Goal: Information Seeking & Learning: Learn about a topic

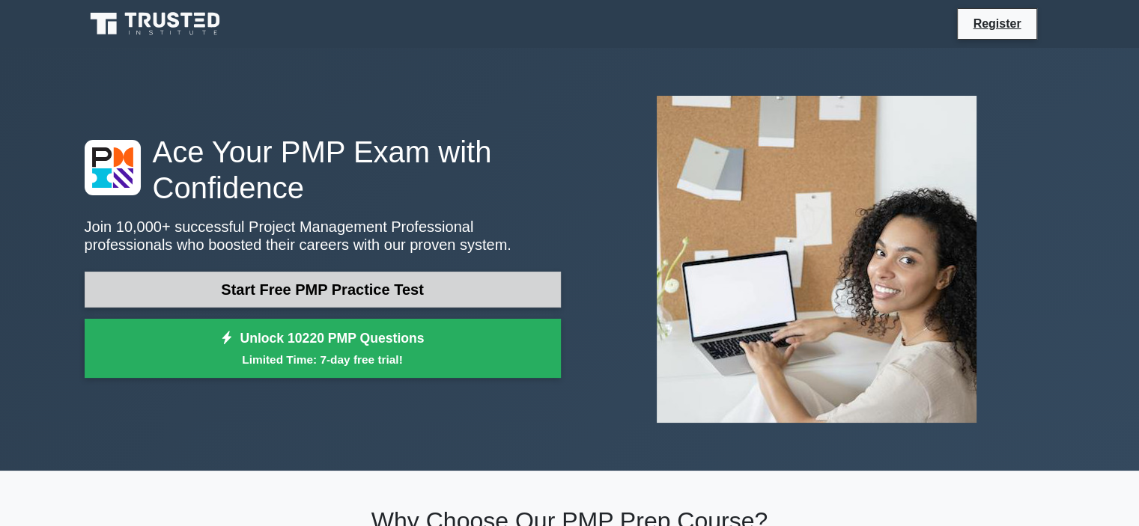
click at [272, 284] on link "Start Free PMP Practice Test" at bounding box center [323, 290] width 476 height 36
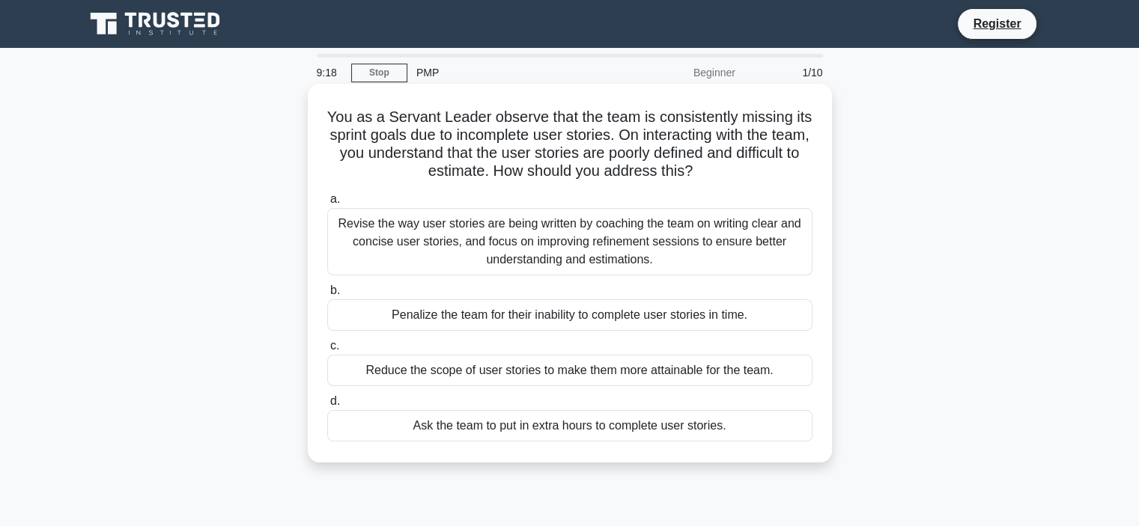
click at [575, 246] on div "Revise the way user stories are being written by coaching the team on writing c…" at bounding box center [569, 241] width 485 height 67
click at [327, 204] on input "a. Revise the way user stories are being written by coaching the team on writin…" at bounding box center [327, 200] width 0 height 10
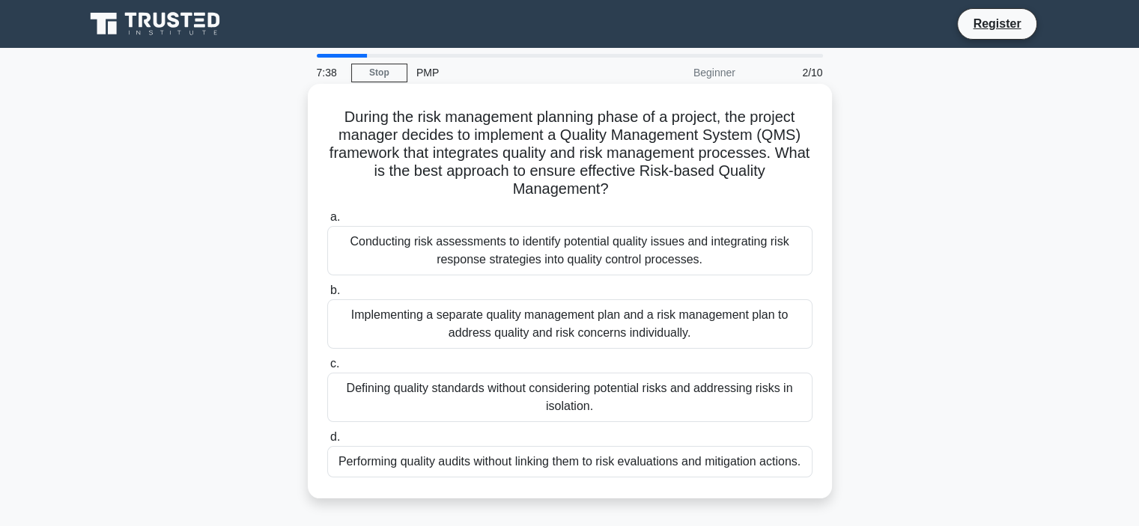
click at [678, 249] on div "Conducting risk assessments to identify potential quality issues and integratin…" at bounding box center [569, 250] width 485 height 49
click at [327, 222] on input "a. Conducting risk assessments to identify potential quality issues and integra…" at bounding box center [327, 218] width 0 height 10
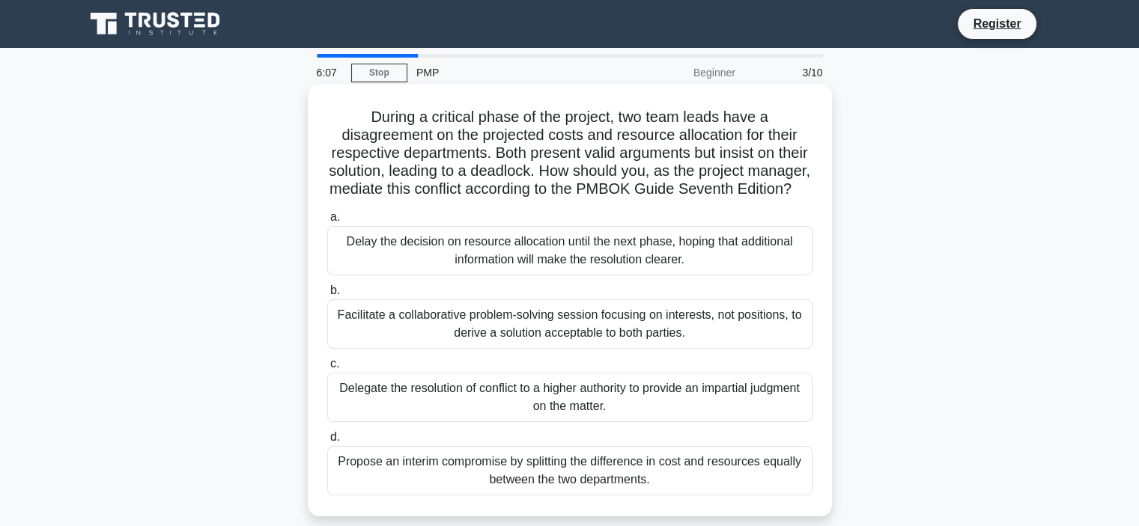
click at [680, 347] on div "Facilitate a collaborative problem-solving session focusing on interests, not p…" at bounding box center [569, 323] width 485 height 49
click at [327, 296] on input "b. Facilitate a collaborative problem-solving session focusing on interests, no…" at bounding box center [327, 291] width 0 height 10
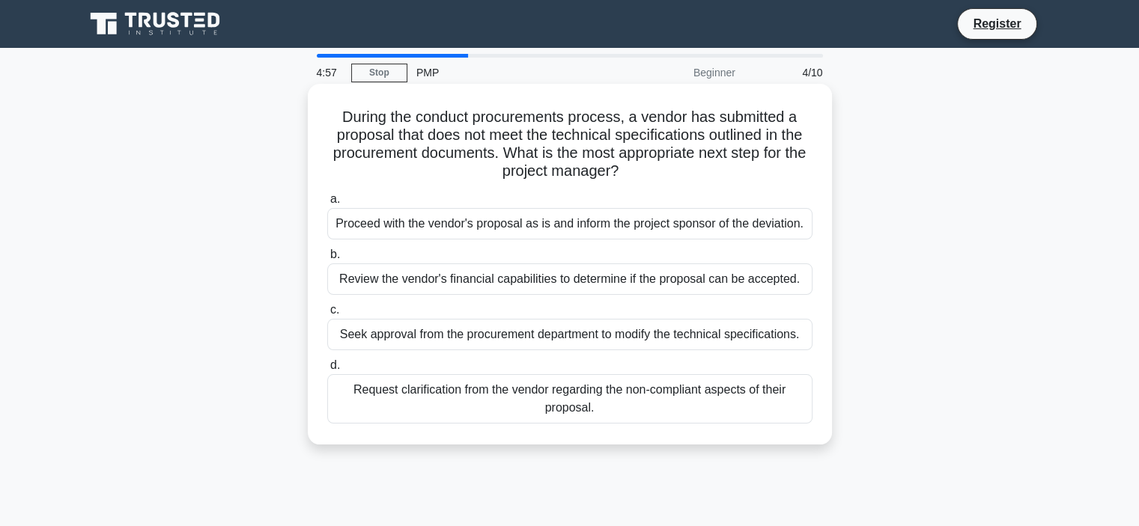
click at [615, 400] on div "Request clarification from the vendor regarding the non-compliant aspects of th…" at bounding box center [569, 398] width 485 height 49
click at [327, 371] on input "d. Request clarification from the vendor regarding the non-compliant aspects of…" at bounding box center [327, 366] width 0 height 10
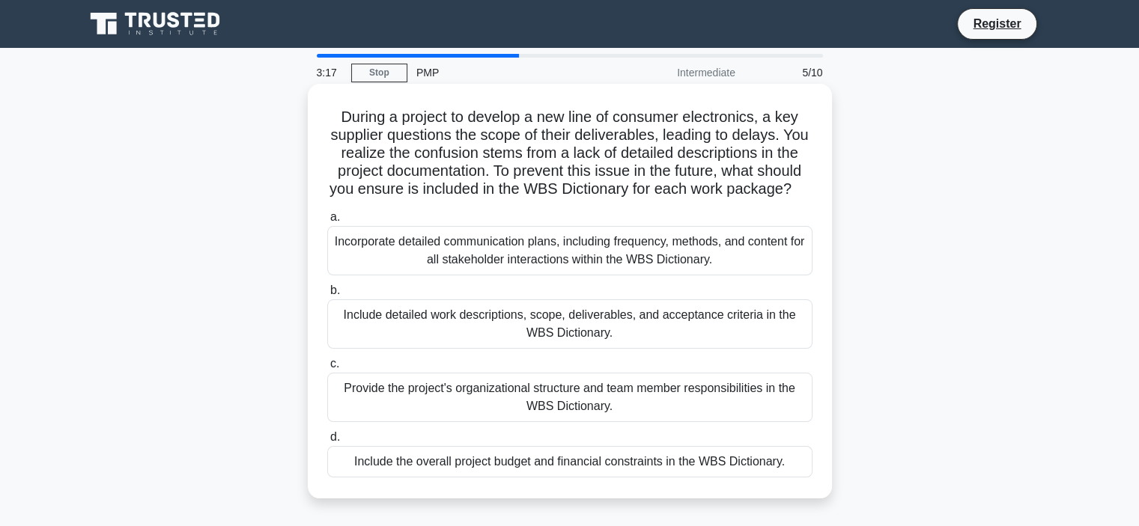
click at [663, 269] on div "Incorporate detailed communication plans, including frequency, methods, and con…" at bounding box center [569, 250] width 485 height 49
click at [327, 222] on input "a. Incorporate detailed communication plans, including frequency, methods, and …" at bounding box center [327, 218] width 0 height 10
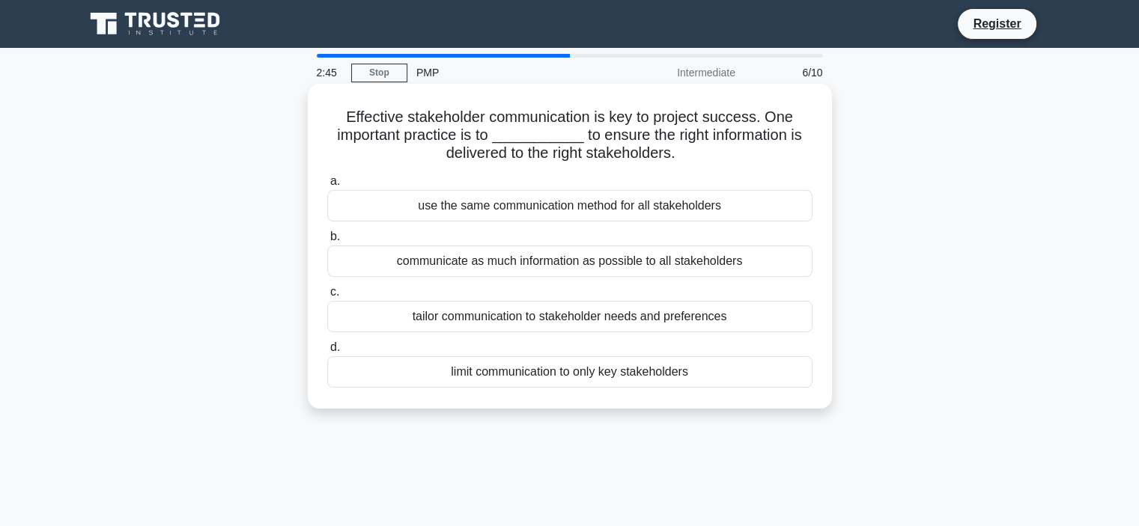
click at [705, 263] on div "communicate as much information as possible to all stakeholders" at bounding box center [569, 261] width 485 height 31
click at [327, 242] on input "b. communicate as much information as possible to all stakeholders" at bounding box center [327, 237] width 0 height 10
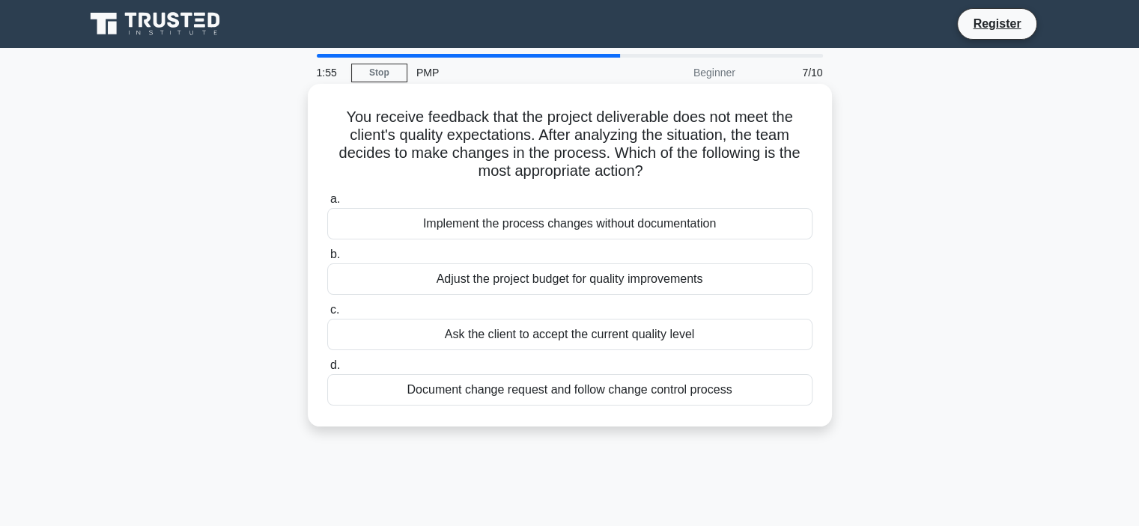
click at [743, 396] on div "Document change request and follow change control process" at bounding box center [569, 389] width 485 height 31
click at [327, 371] on input "d. Document change request and follow change control process" at bounding box center [327, 366] width 0 height 10
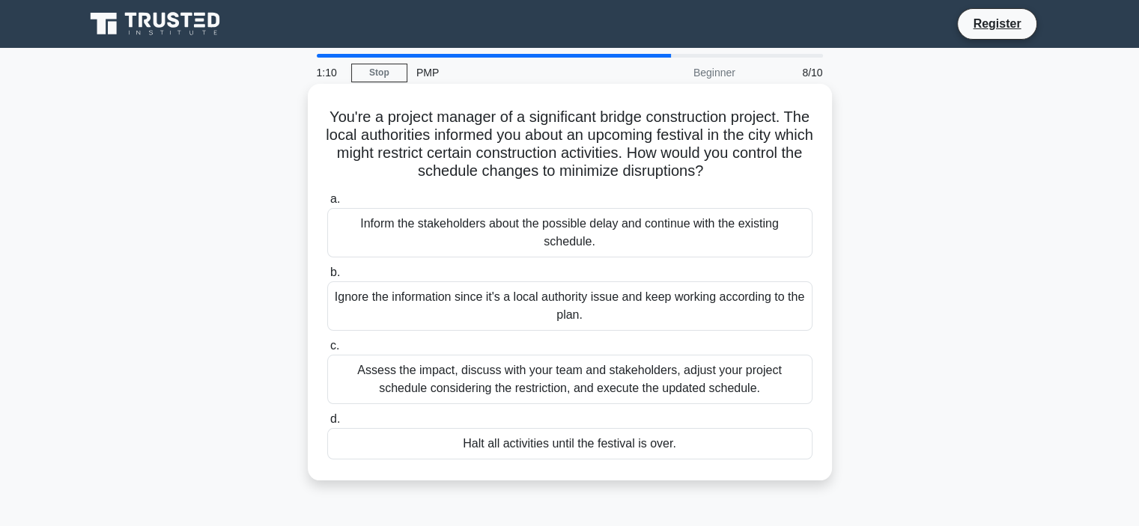
click at [698, 387] on div "Assess the impact, discuss with your team and stakeholders, adjust your project…" at bounding box center [569, 379] width 485 height 49
click at [436, 376] on div "Assess the impact, discuss with your team and stakeholders, adjust your project…" at bounding box center [569, 379] width 485 height 49
click at [327, 351] on input "c. Assess the impact, discuss with your team and stakeholders, adjust your proj…" at bounding box center [327, 346] width 0 height 10
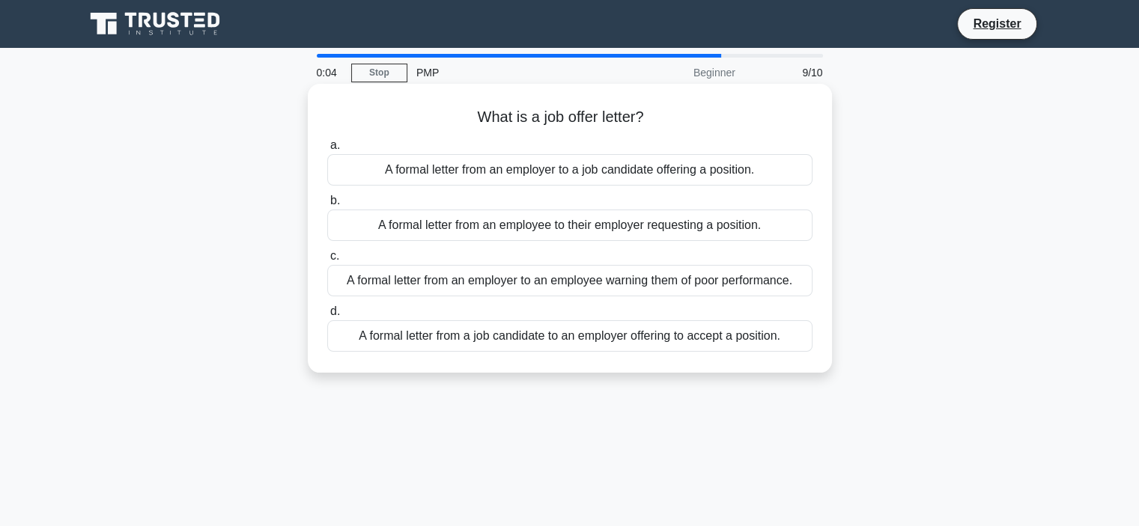
click at [603, 173] on div "A formal letter from an employer to a job candidate offering a position." at bounding box center [569, 169] width 485 height 31
click at [327, 150] on input "a. A formal letter from an employer to a job candidate offering a position." at bounding box center [327, 146] width 0 height 10
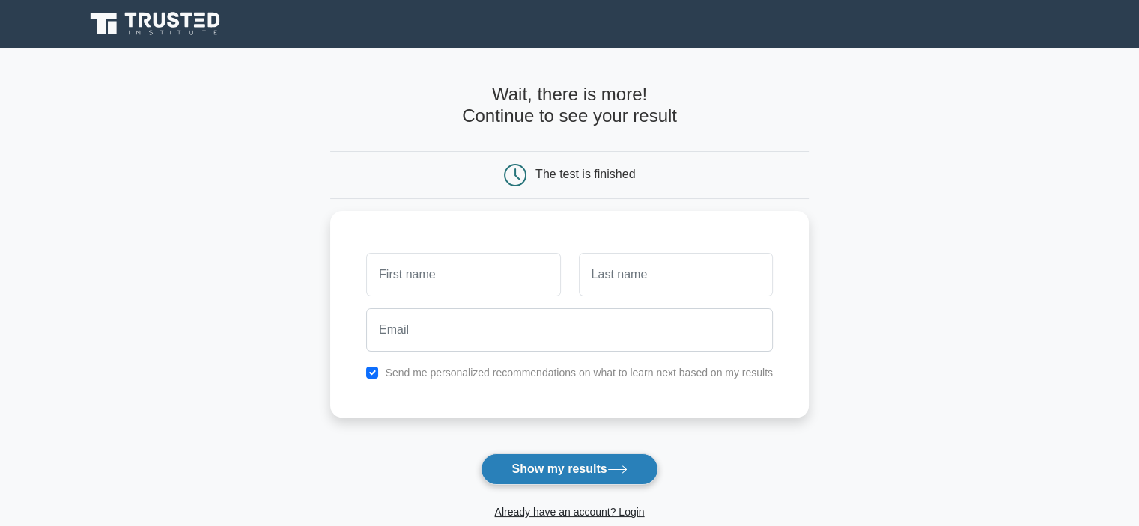
click at [572, 463] on button "Show my results" at bounding box center [569, 469] width 177 height 31
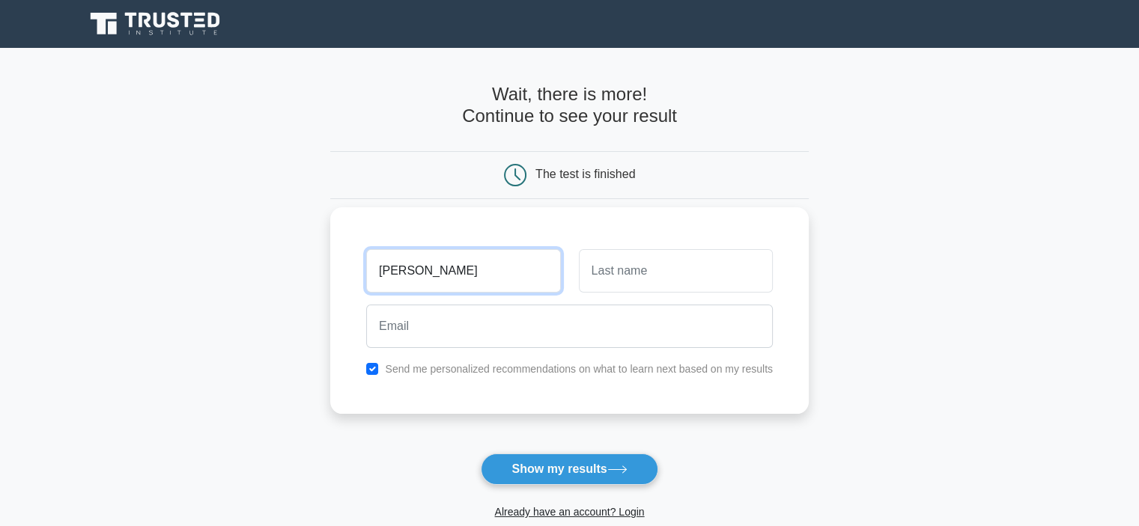
type input "charles"
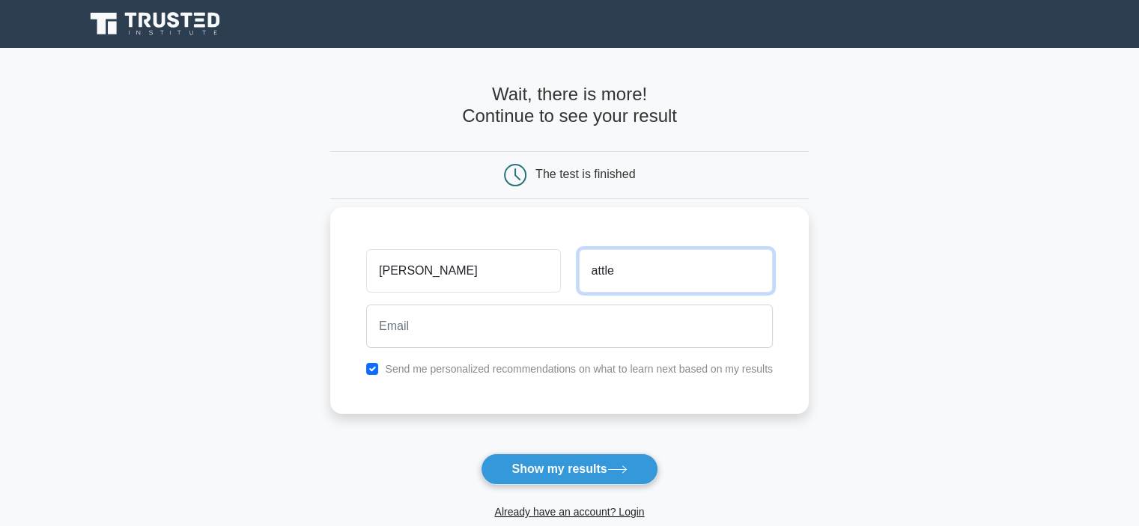
type input "attle"
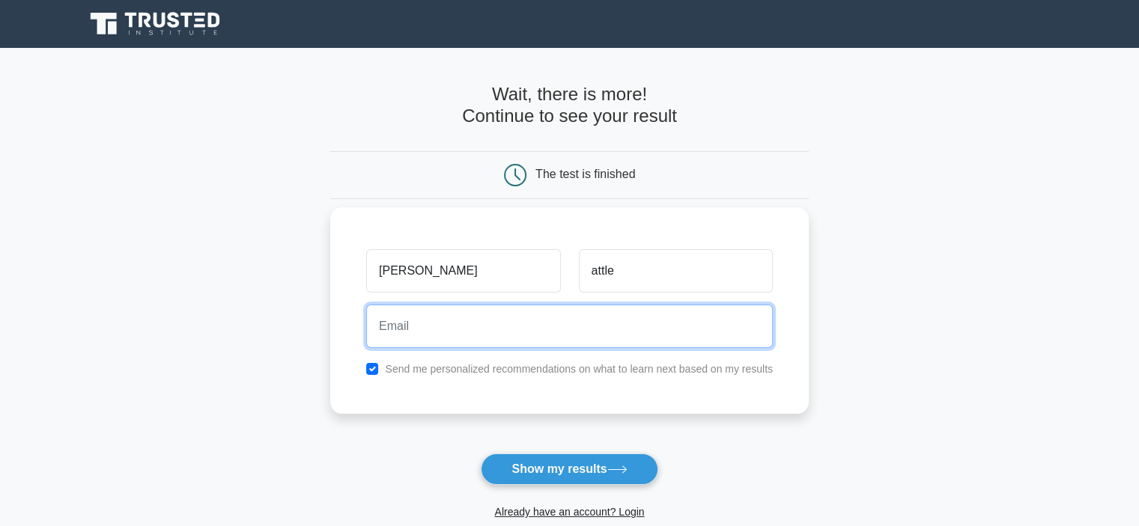
click at [470, 333] on input "email" at bounding box center [569, 326] width 406 height 43
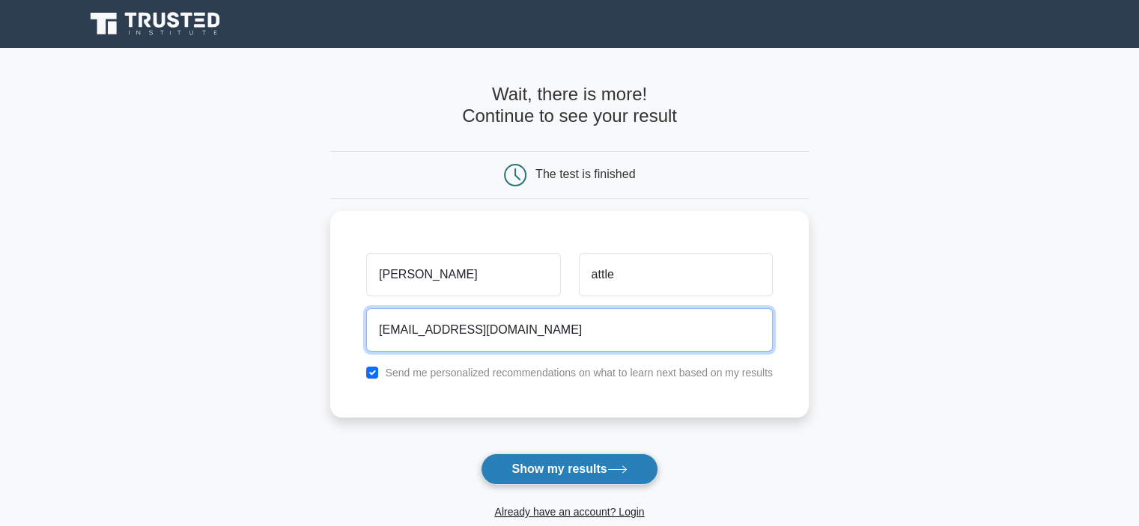
type input "c_attle@hotmail.com"
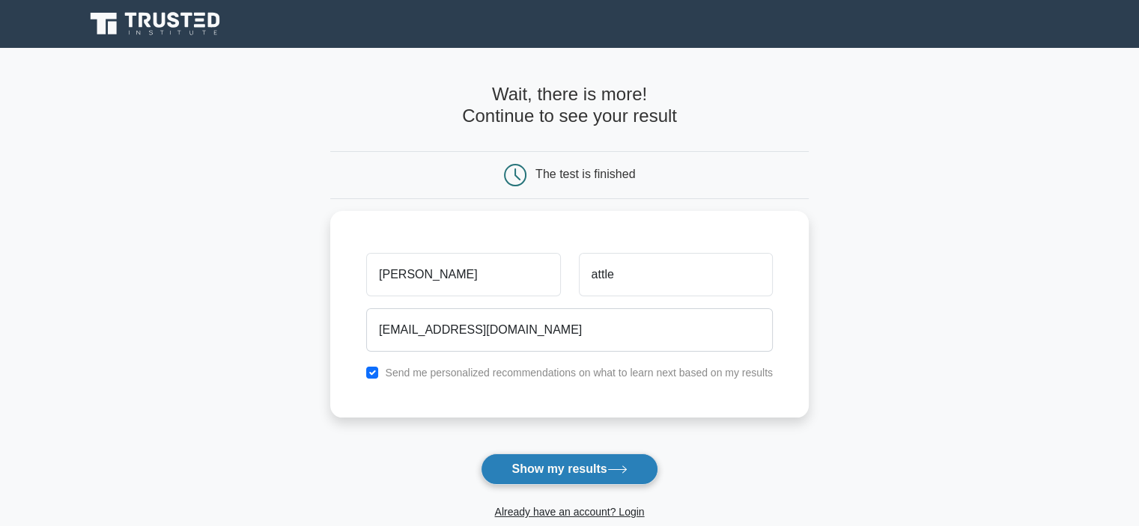
click at [554, 472] on button "Show my results" at bounding box center [569, 469] width 177 height 31
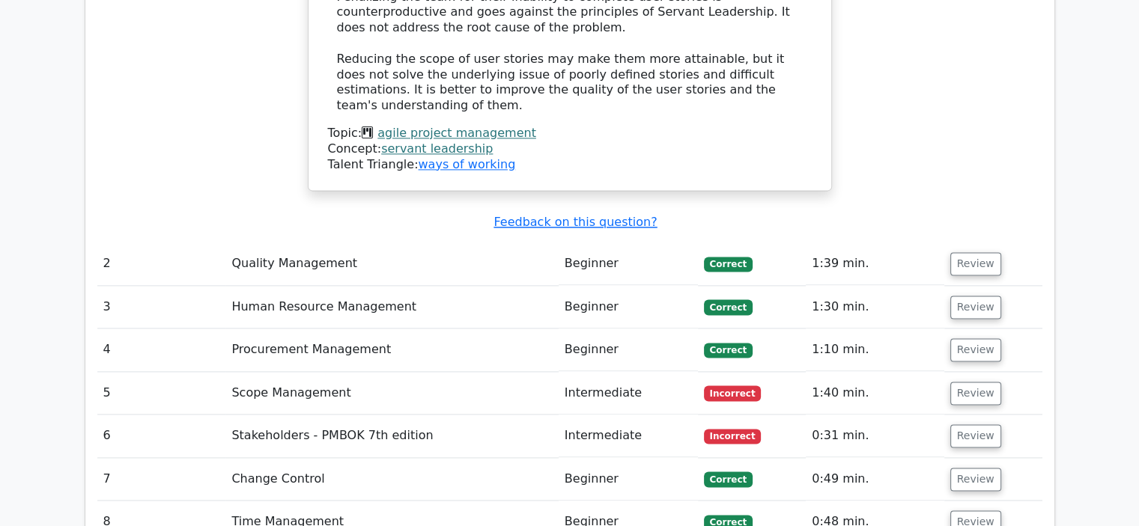
scroll to position [2021, 0]
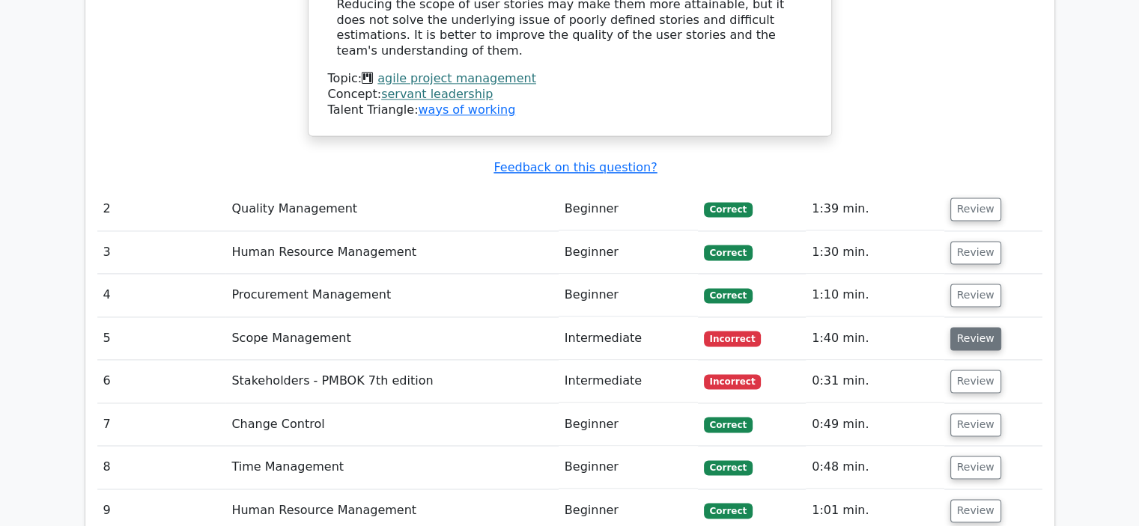
click at [978, 327] on button "Review" at bounding box center [975, 338] width 51 height 23
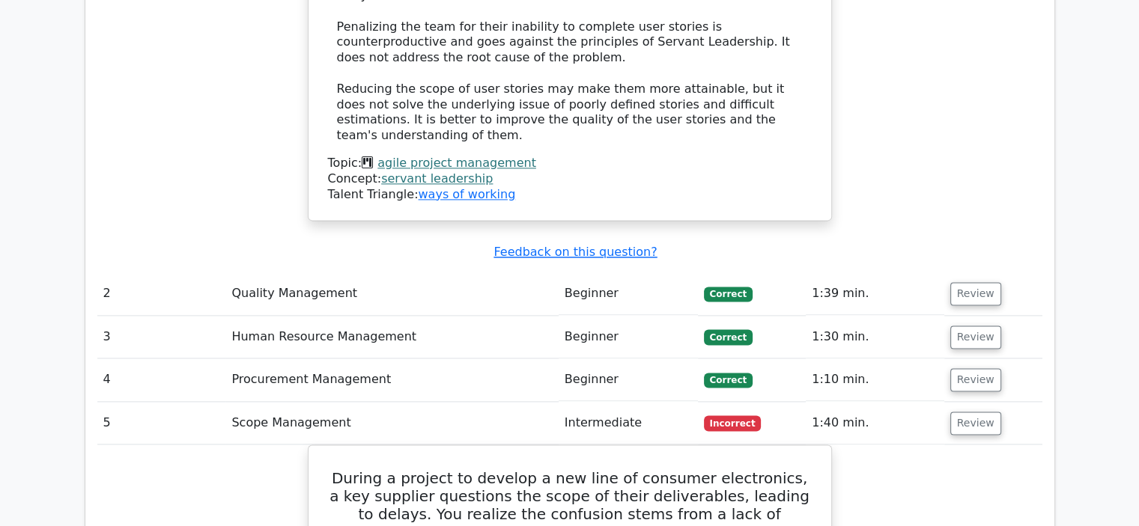
scroll to position [1946, 0]
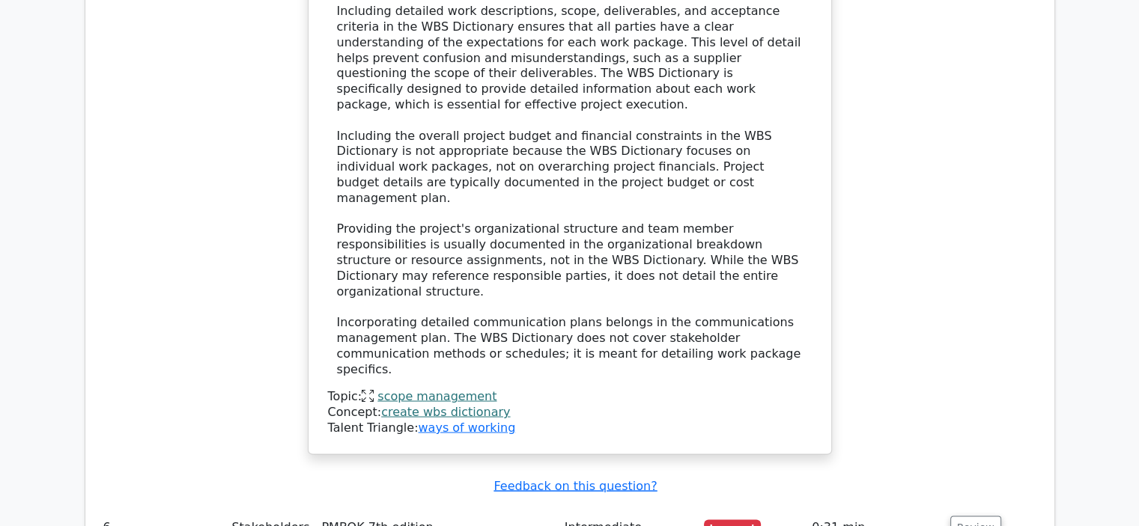
scroll to position [2994, 0]
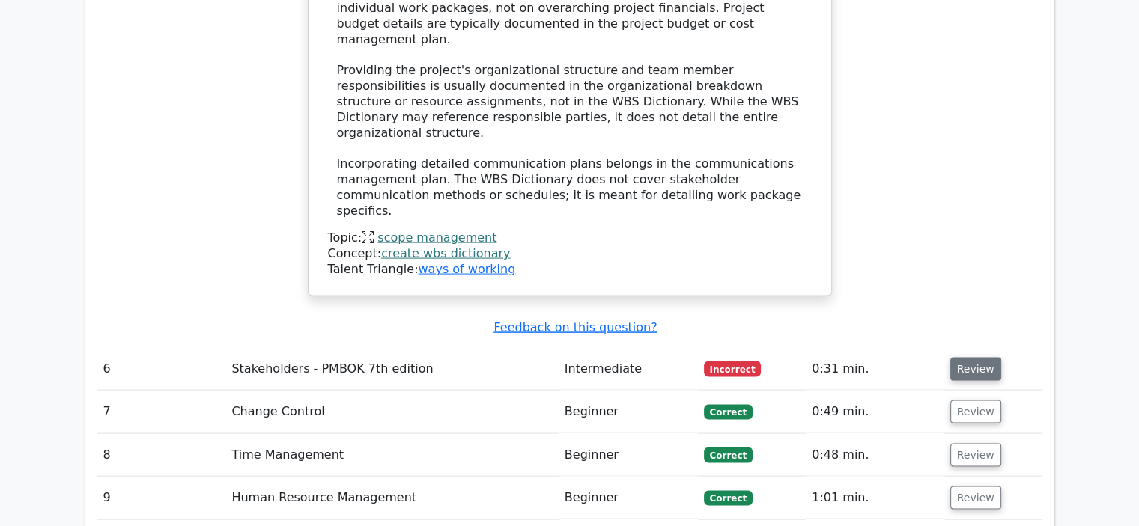
click at [959, 358] on button "Review" at bounding box center [975, 369] width 51 height 23
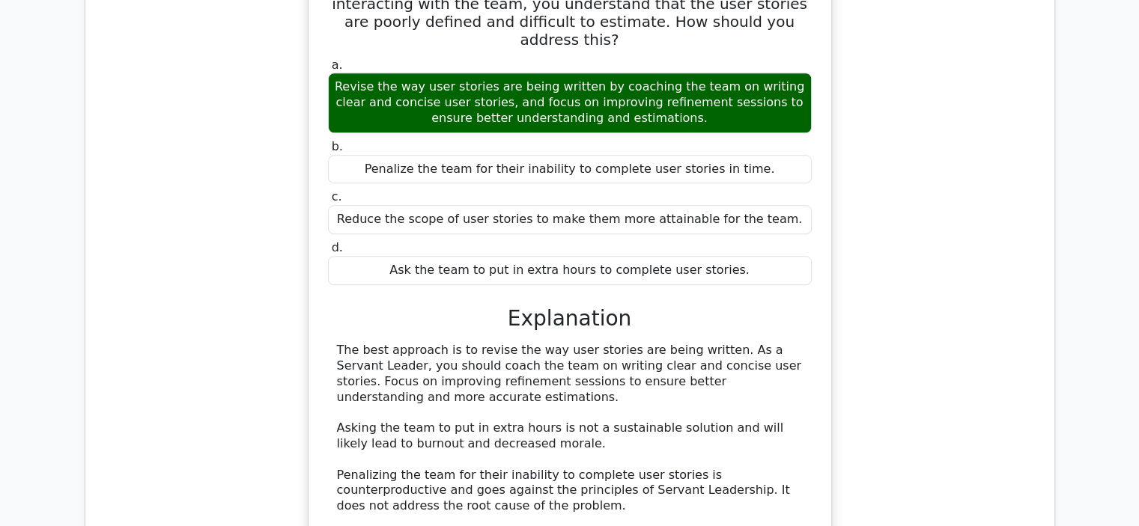
scroll to position [1347, 0]
